Goal: Information Seeking & Learning: Learn about a topic

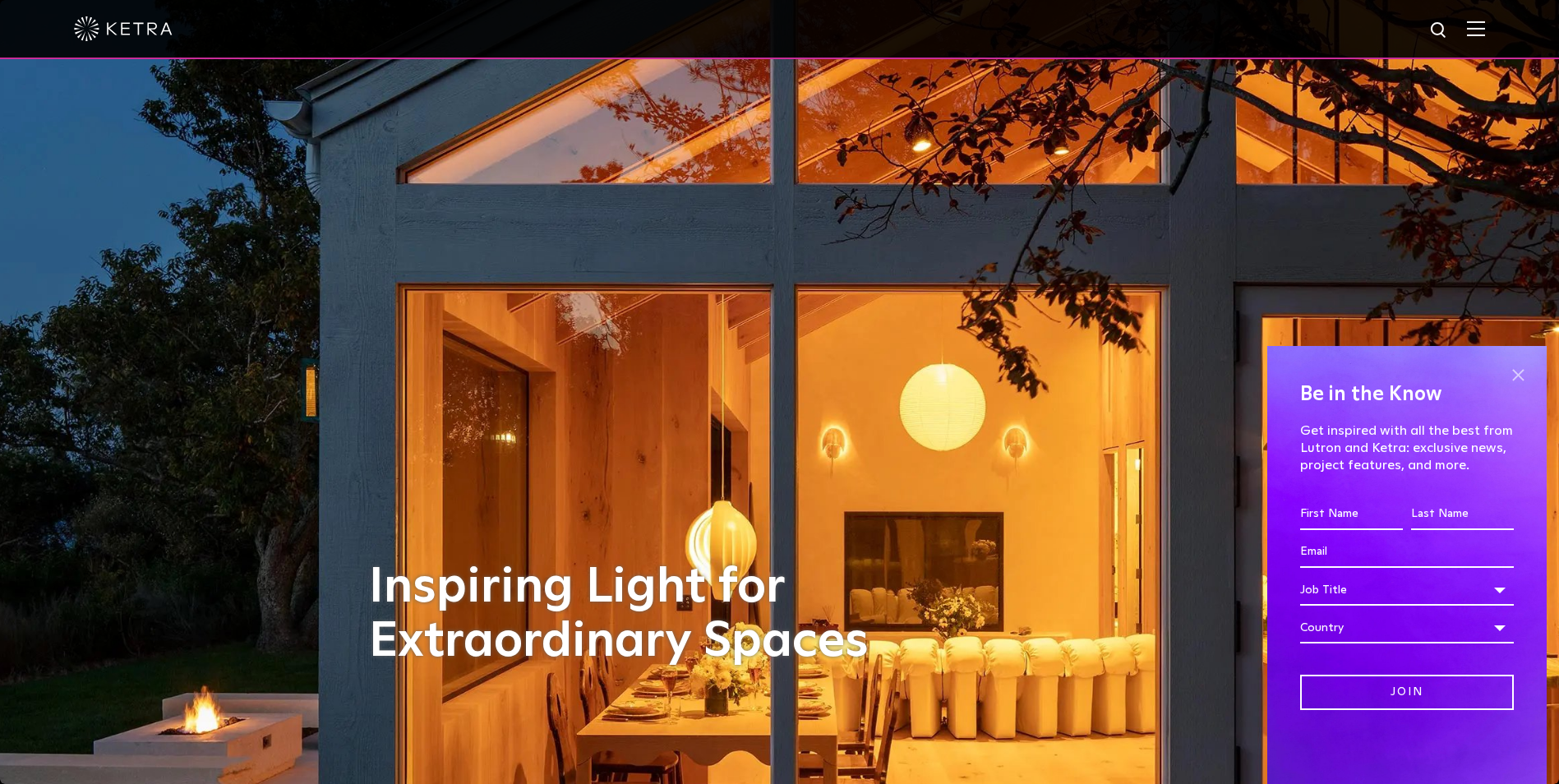
click at [1512, 373] on span at bounding box center [1518, 374] width 25 height 25
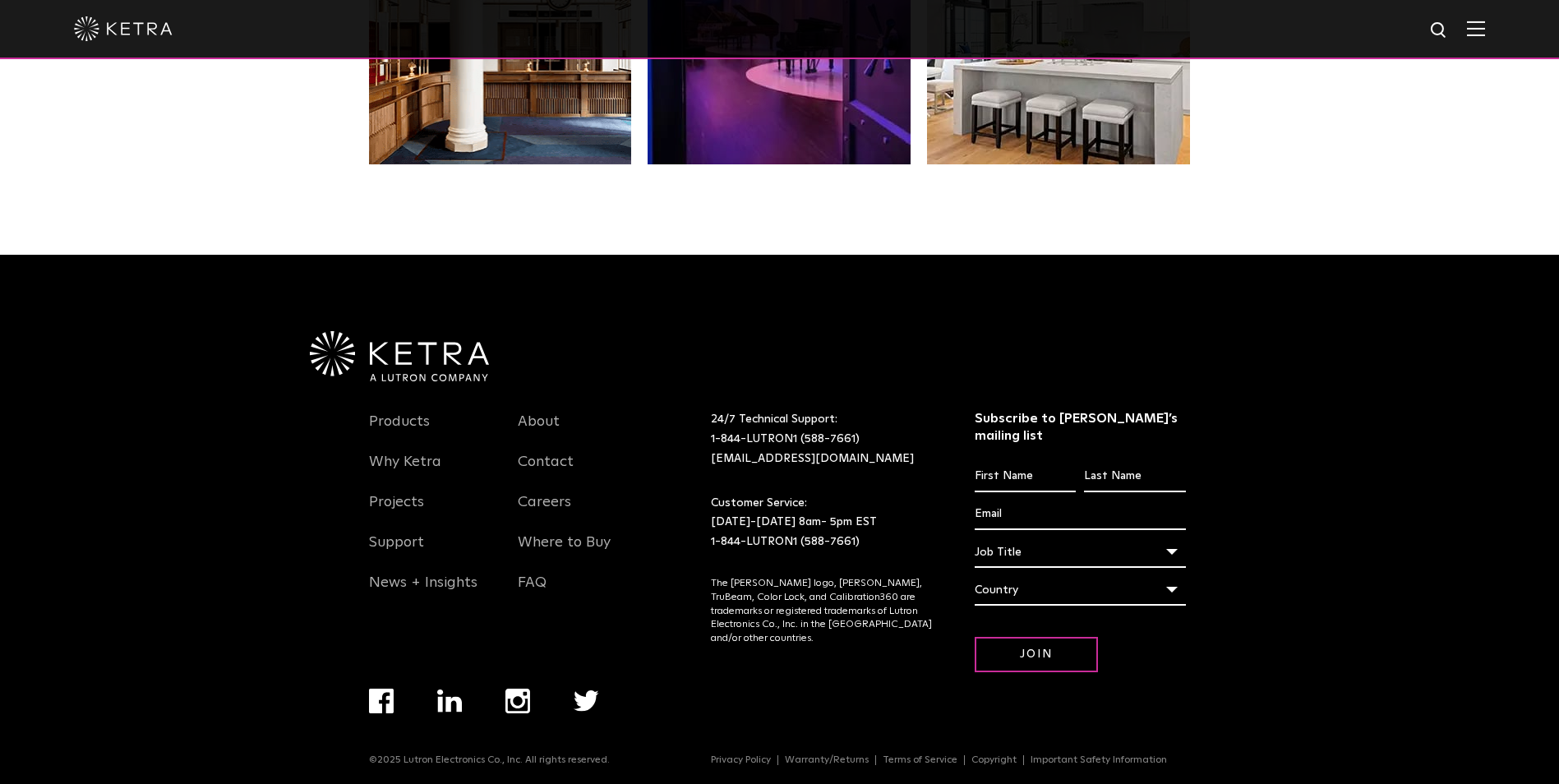
scroll to position [3455, 0]
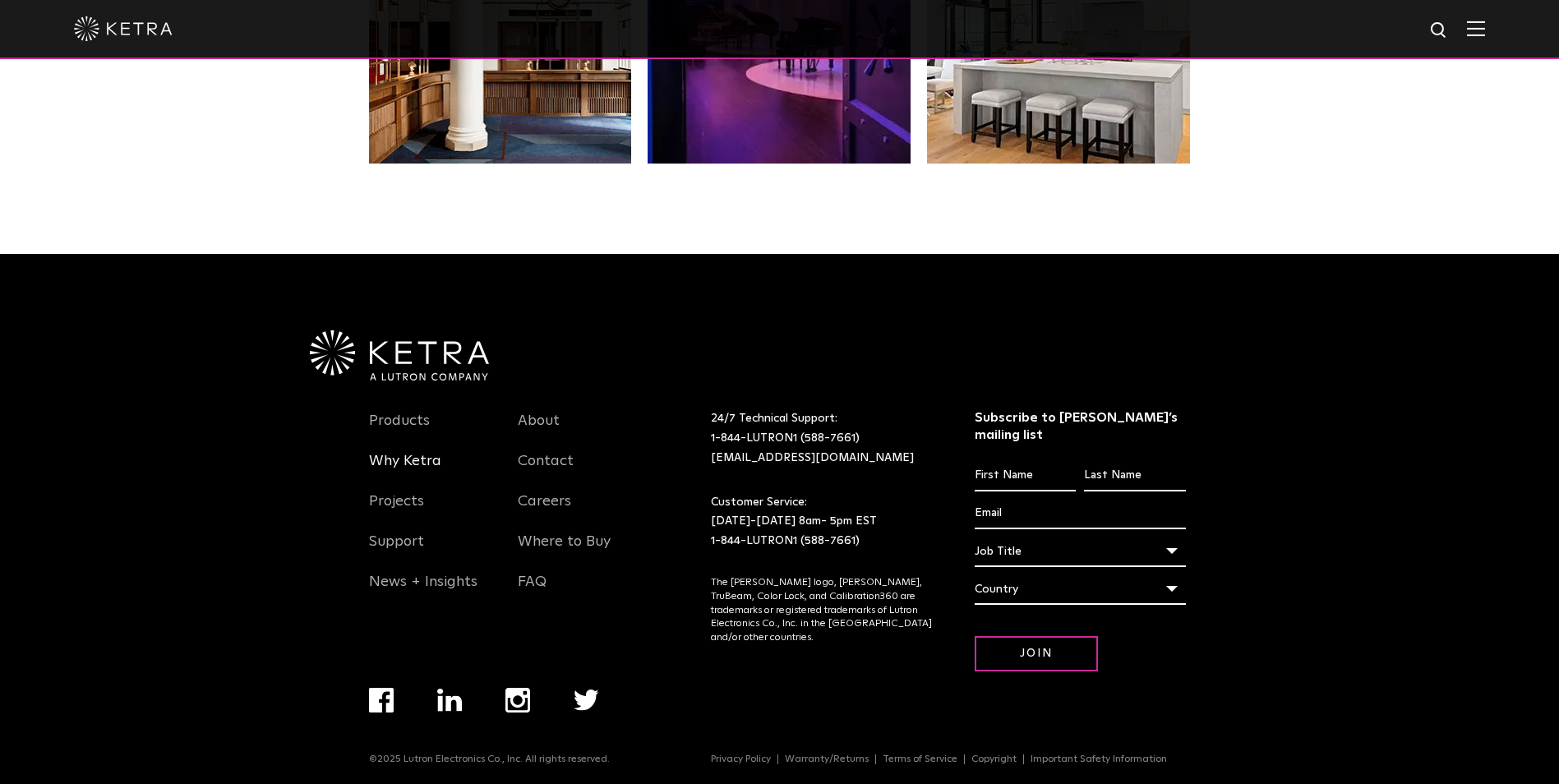
click at [407, 460] on link "Why Ketra" at bounding box center [405, 470] width 73 height 38
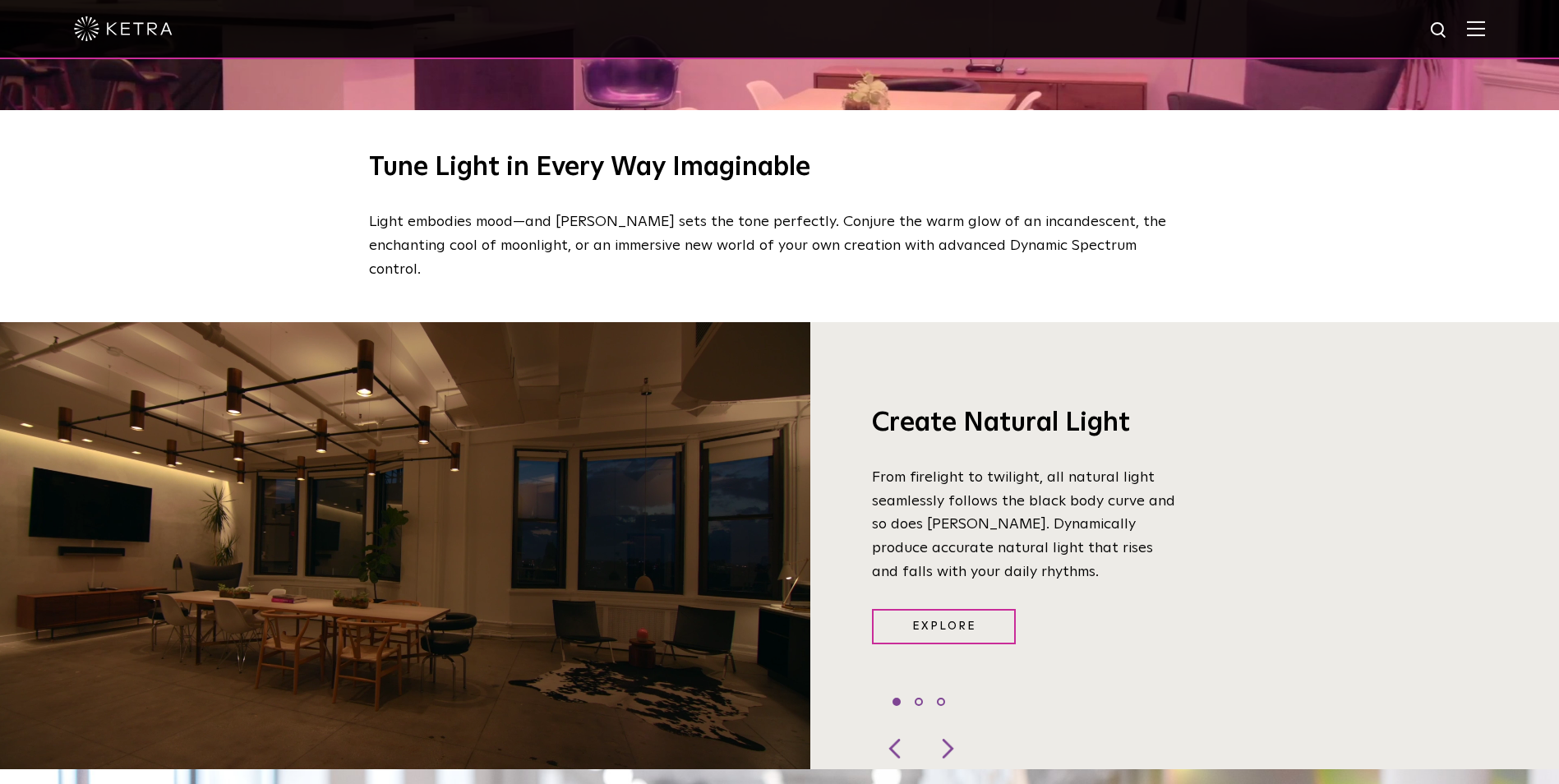
scroll to position [1150, 0]
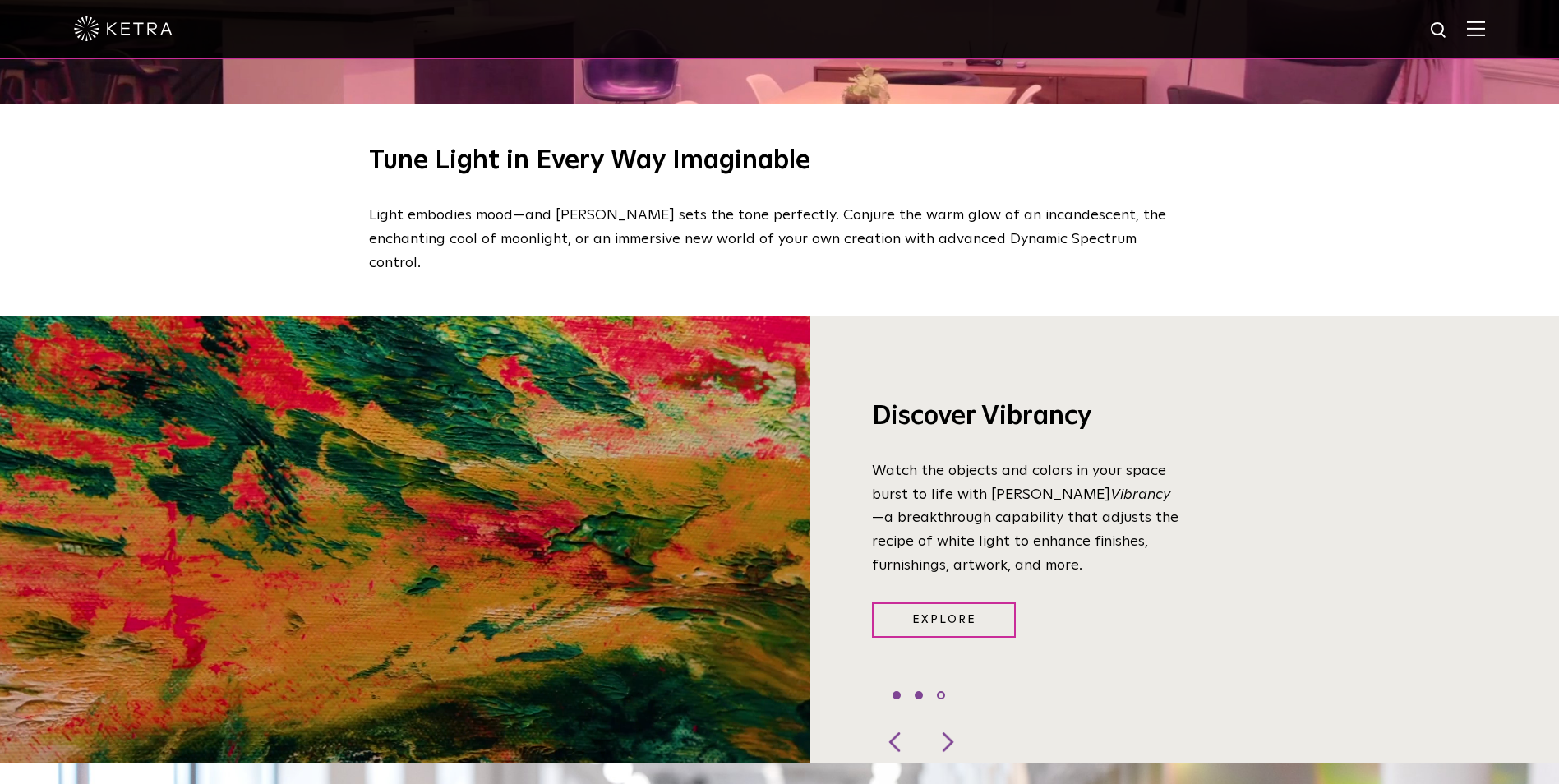
click at [895, 691] on li "1" at bounding box center [897, 695] width 8 height 8
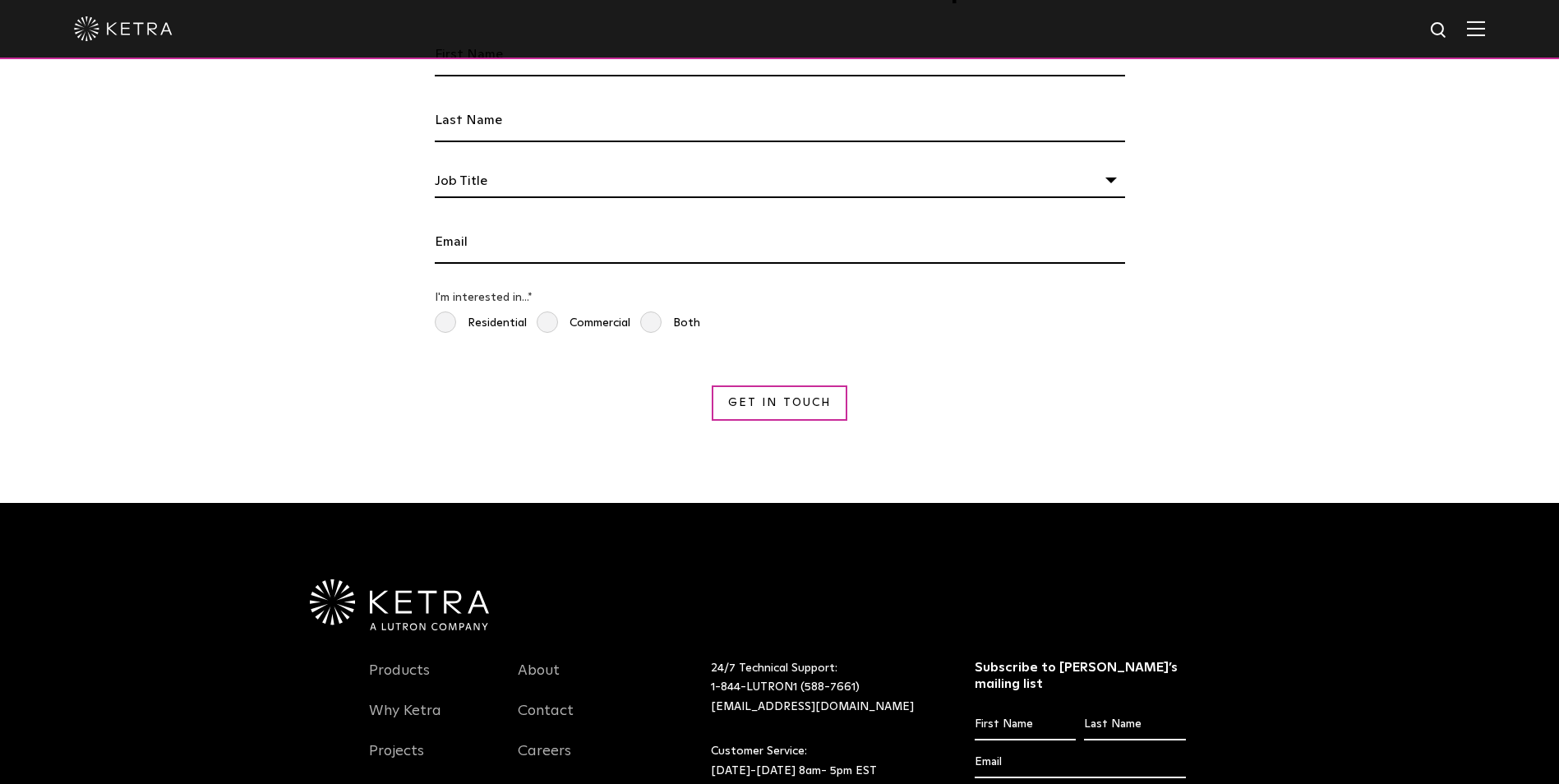
scroll to position [2876, 0]
